Goal: Find specific page/section: Find specific page/section

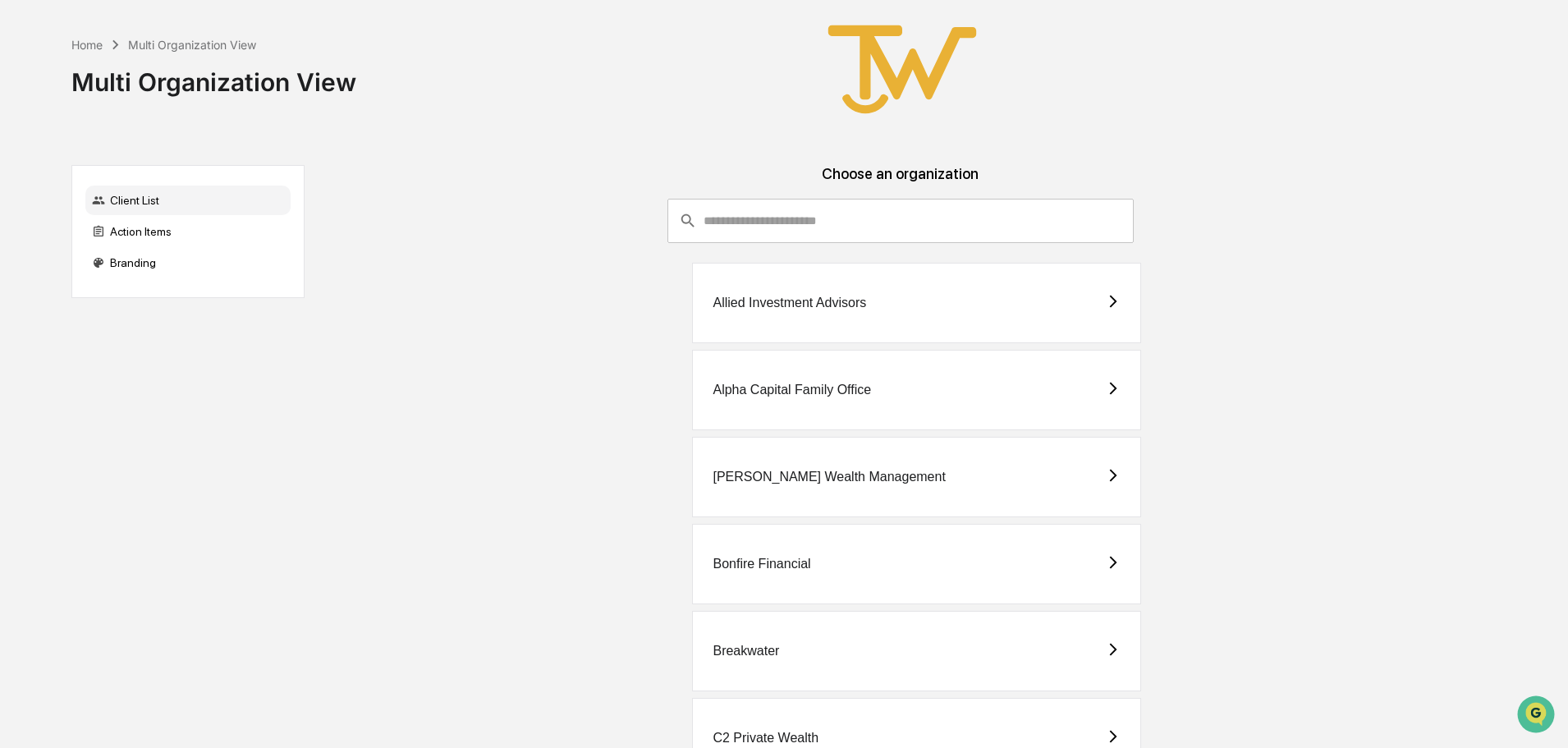
click at [772, 299] on div "Allied Investment Advisors" at bounding box center [789, 302] width 153 height 15
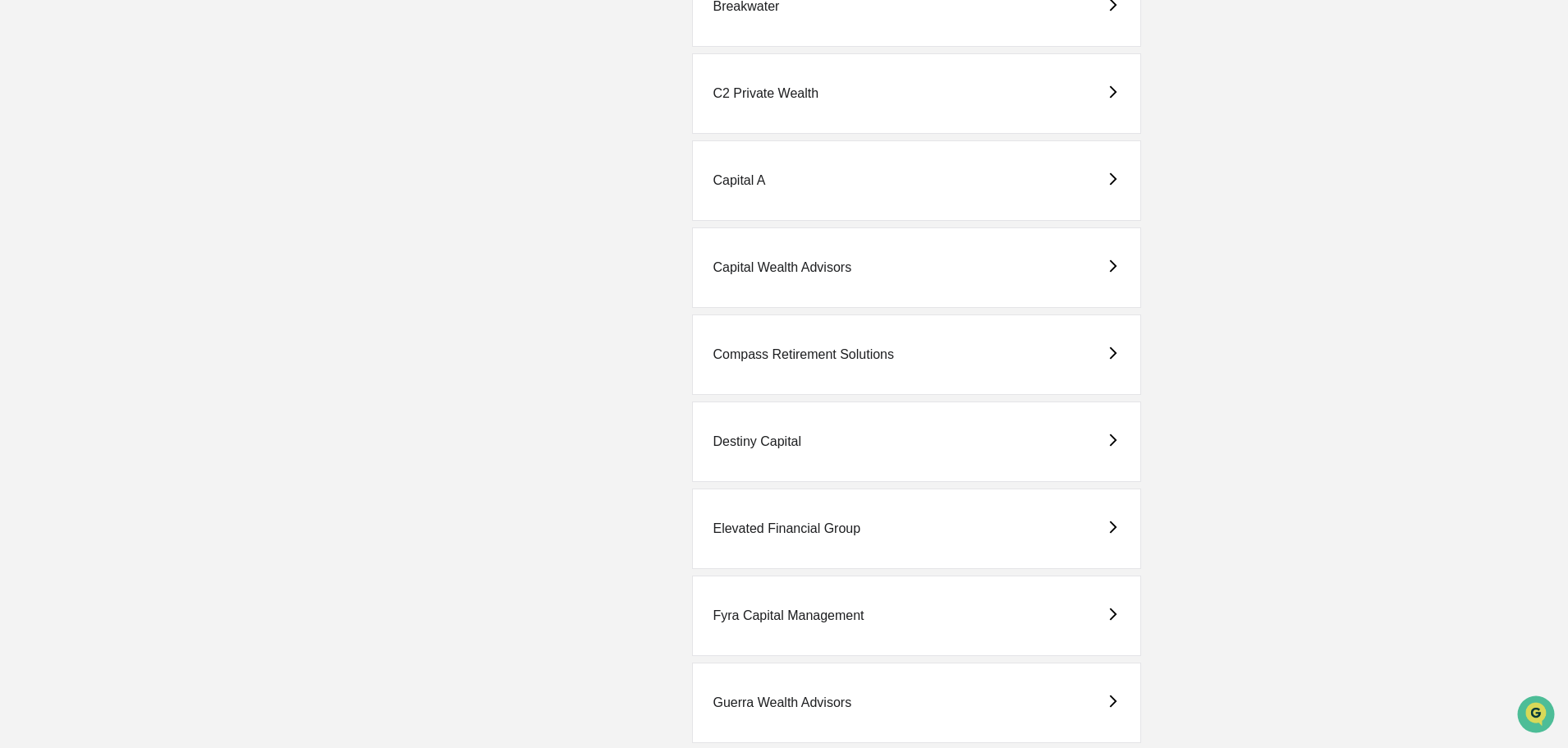
scroll to position [657, 0]
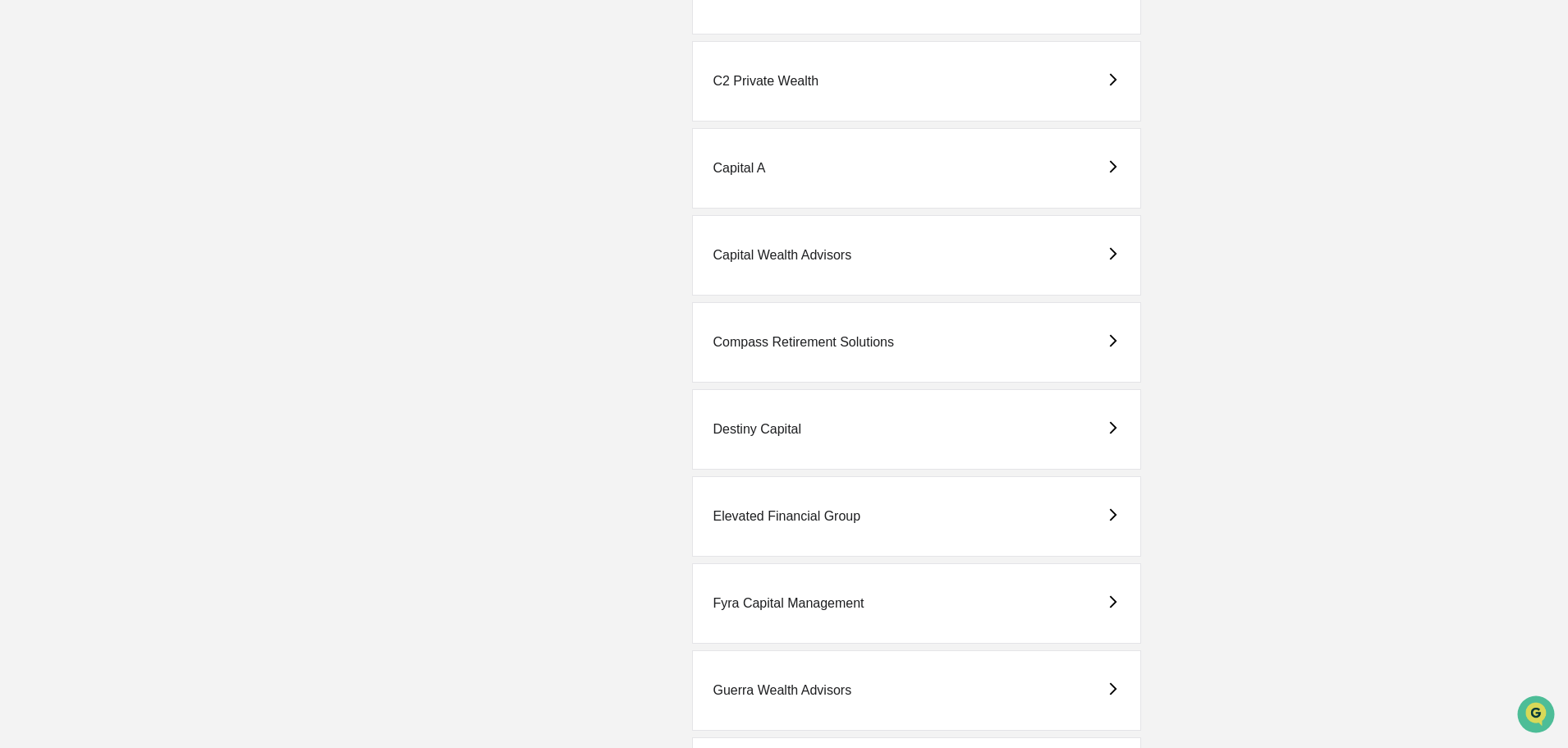
click at [746, 604] on div "Fyra Capital Management" at bounding box center [787, 603] width 151 height 15
